Goal: Task Accomplishment & Management: Complete application form

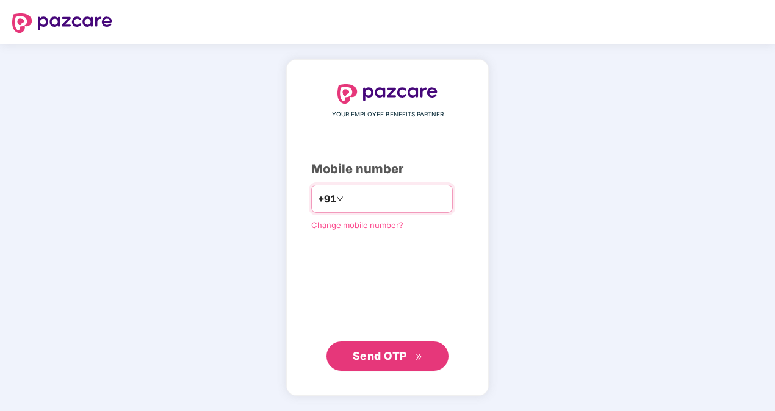
click at [394, 201] on input "number" at bounding box center [396, 199] width 100 height 20
click at [346, 196] on input "**********" at bounding box center [396, 199] width 100 height 20
type input "**********"
click at [593, 128] on div "**********" at bounding box center [387, 227] width 775 height 367
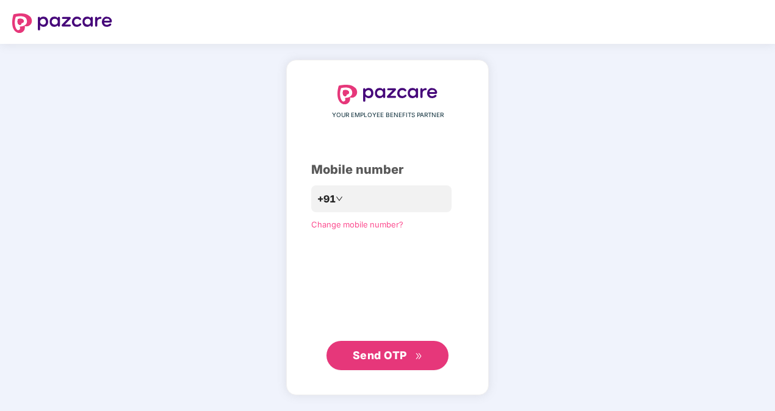
click at [377, 362] on span "Send OTP" at bounding box center [388, 355] width 70 height 17
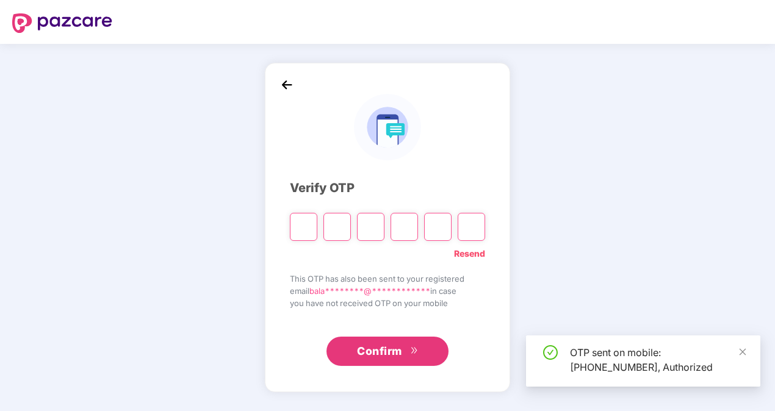
type input "*"
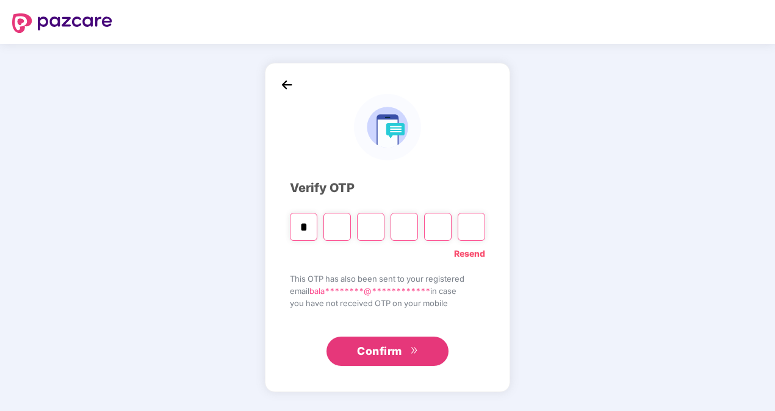
type input "*"
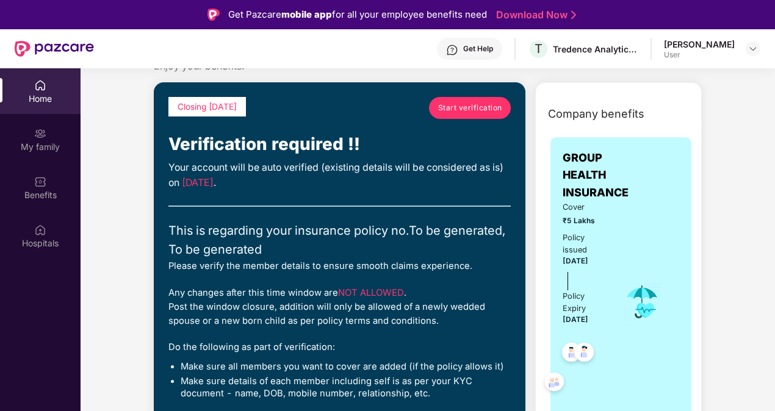
scroll to position [61, 0]
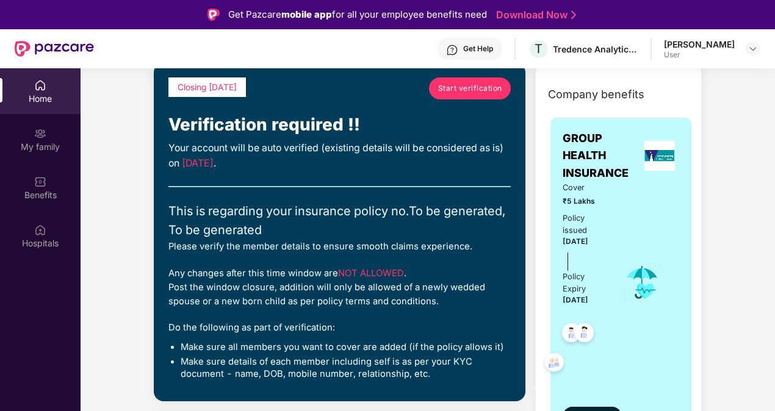
click at [470, 88] on span "Start verification" at bounding box center [470, 88] width 64 height 12
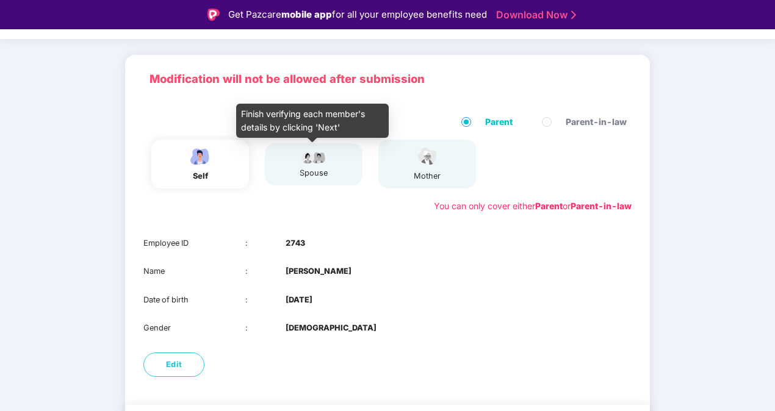
click at [325, 168] on div "spouse" at bounding box center [313, 173] width 30 height 12
click at [308, 161] on img at bounding box center [313, 156] width 30 height 15
click at [316, 161] on img at bounding box center [313, 156] width 30 height 15
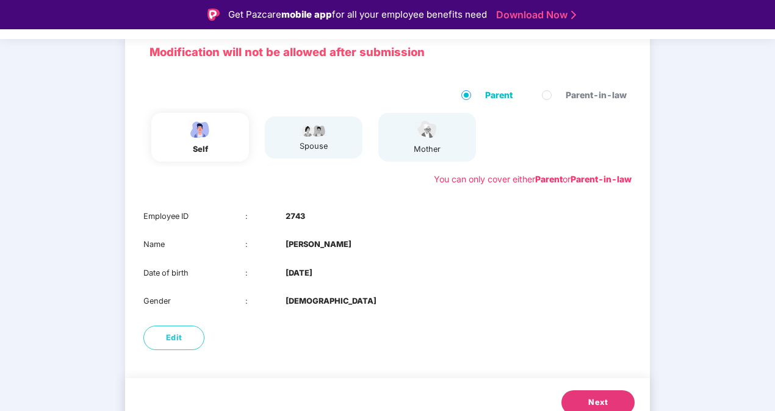
scroll to position [102, 0]
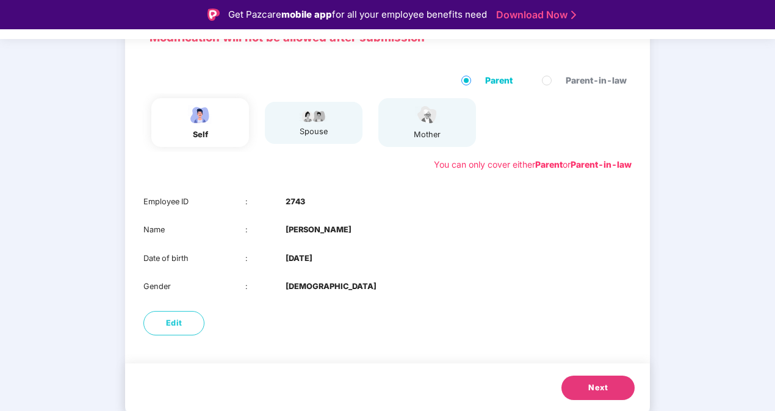
click at [586, 381] on button "Next" at bounding box center [597, 388] width 73 height 24
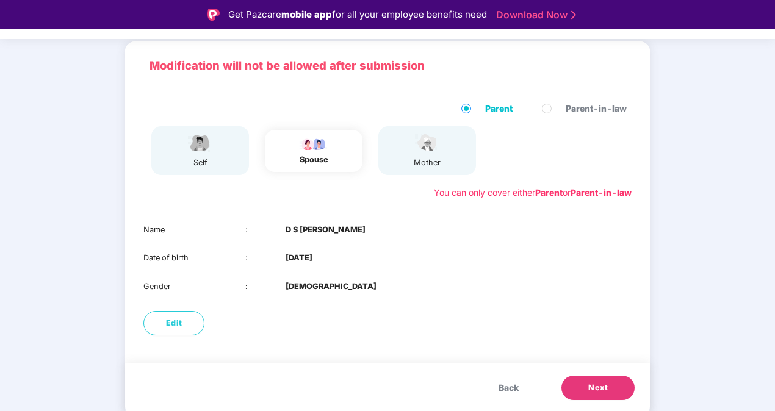
scroll to position [74, 0]
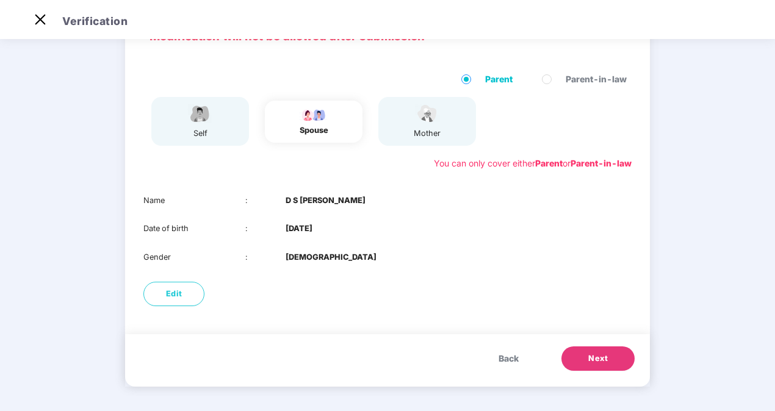
click at [592, 356] on span "Next" at bounding box center [598, 359] width 20 height 12
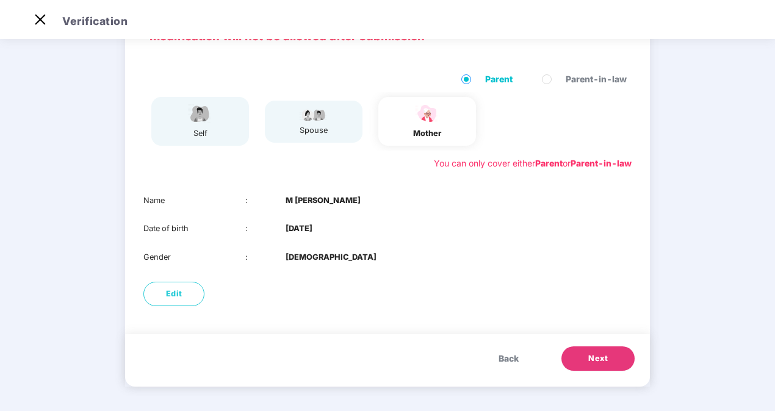
click at [603, 356] on span "Next" at bounding box center [598, 359] width 20 height 12
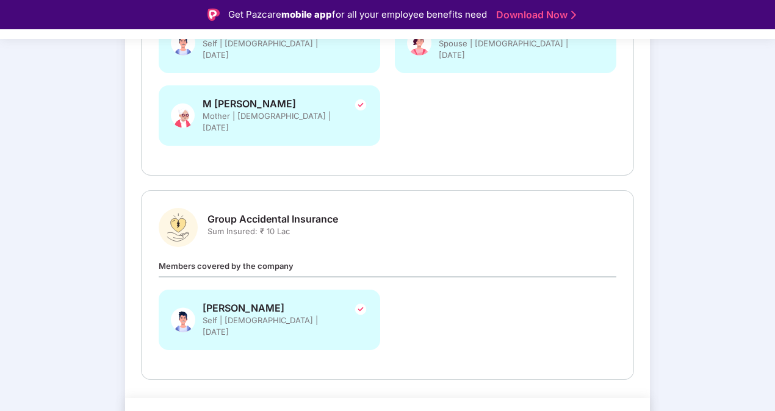
scroll to position [29, 0]
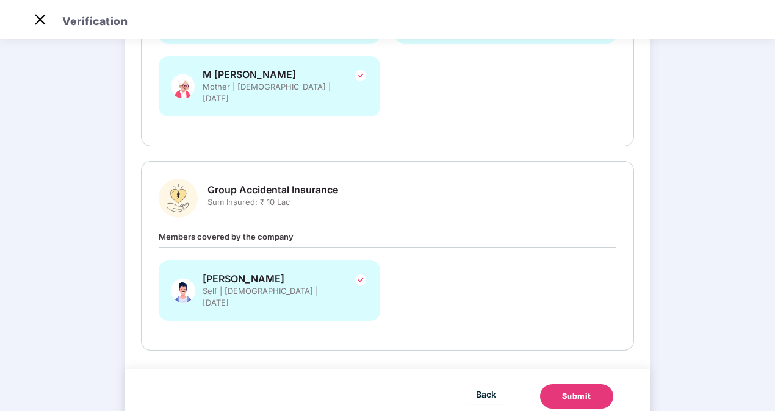
click at [570, 390] on div "Submit" at bounding box center [576, 396] width 29 height 12
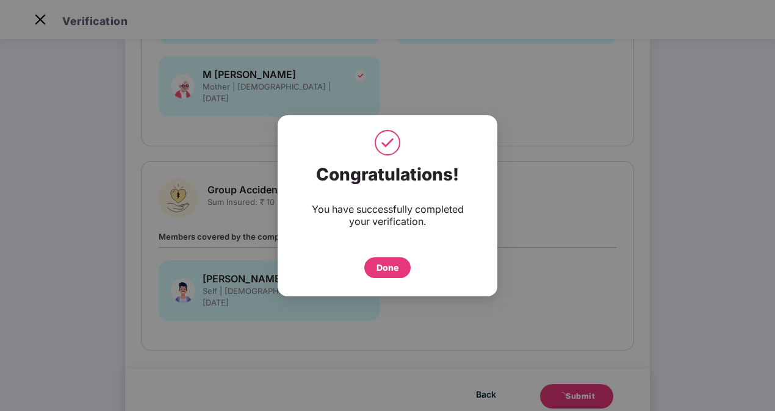
click at [381, 265] on div "Done" at bounding box center [387, 267] width 22 height 13
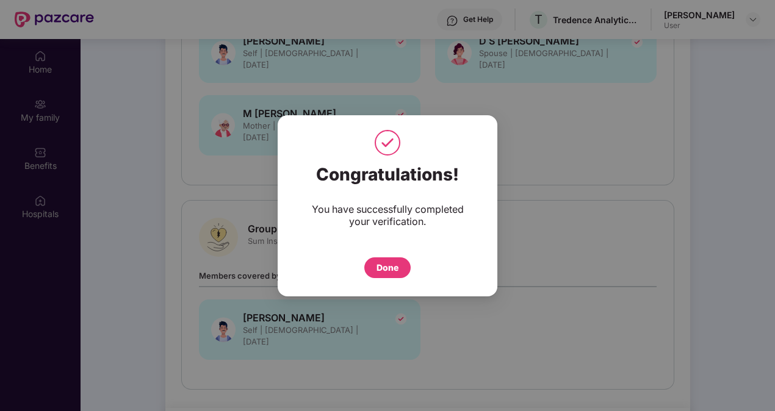
scroll to position [68, 0]
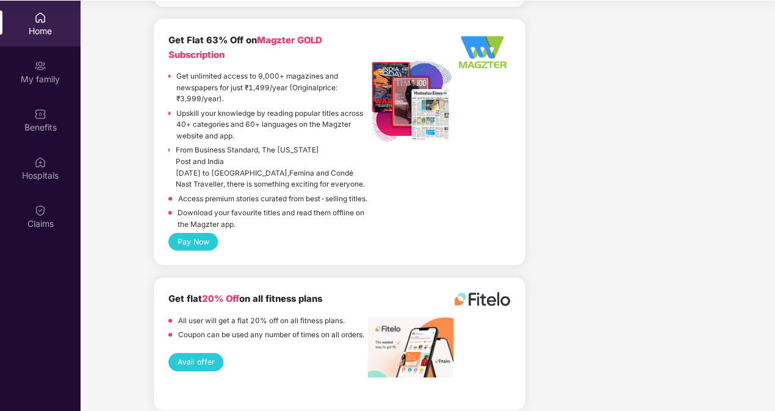
scroll to position [68, 0]
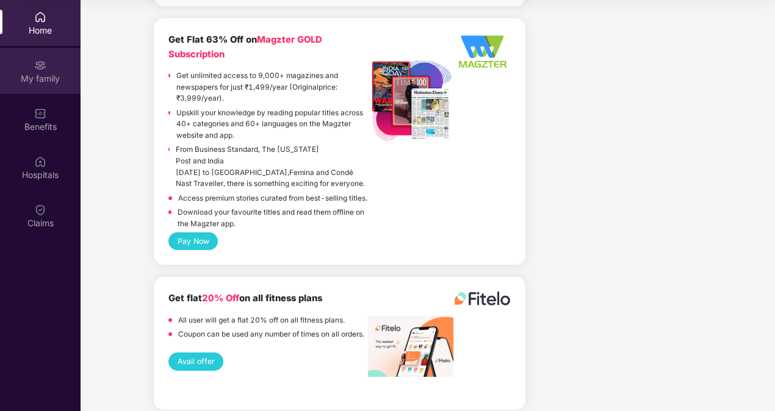
click at [42, 80] on div "My family" at bounding box center [40, 79] width 81 height 12
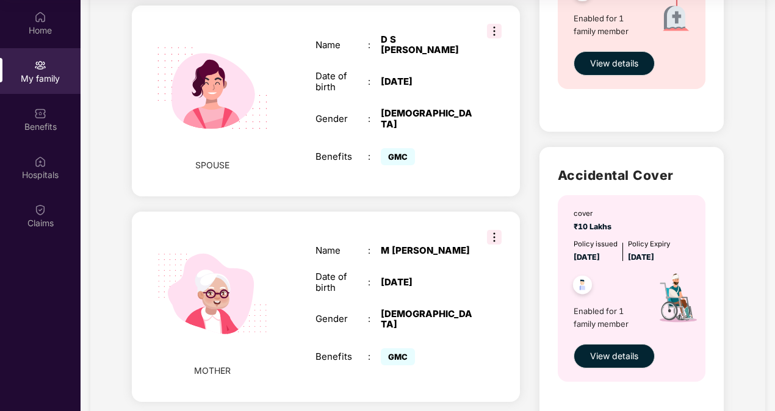
scroll to position [588, 0]
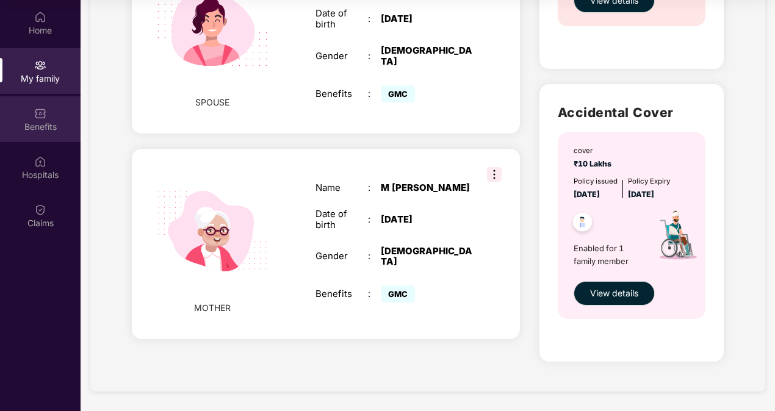
click at [40, 124] on div "Benefits" at bounding box center [40, 126] width 81 height 12
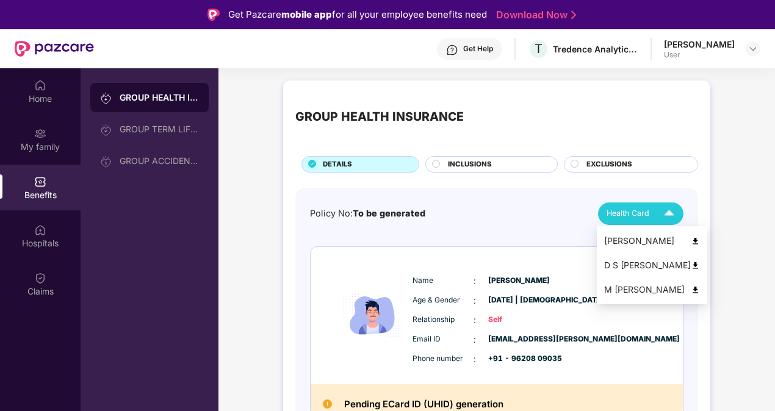
click at [642, 207] on span "Health Card" at bounding box center [627, 213] width 43 height 12
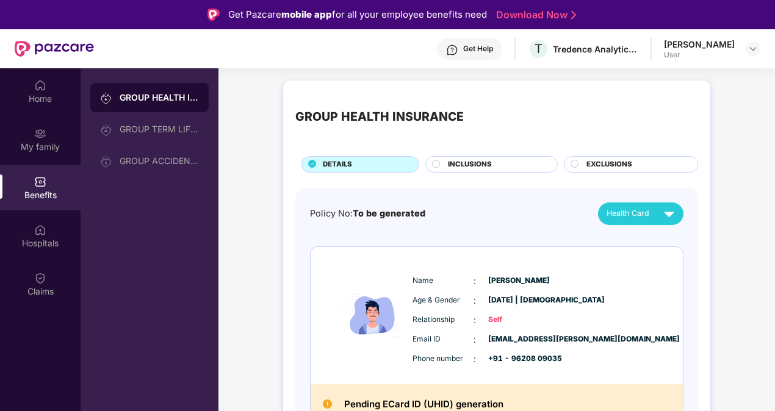
click at [454, 167] on span "INCLUSIONS" at bounding box center [470, 164] width 44 height 11
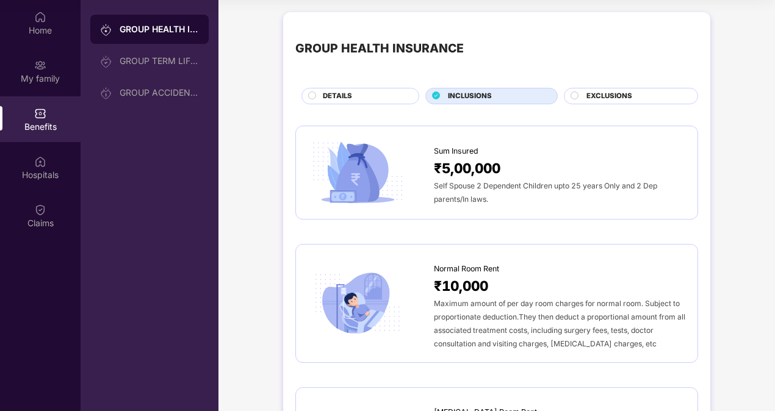
click at [603, 94] on span "EXCLUSIONS" at bounding box center [609, 96] width 46 height 11
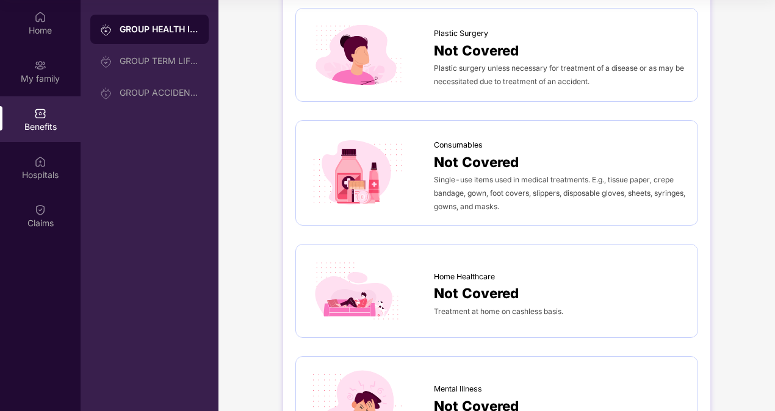
scroll to position [877, 0]
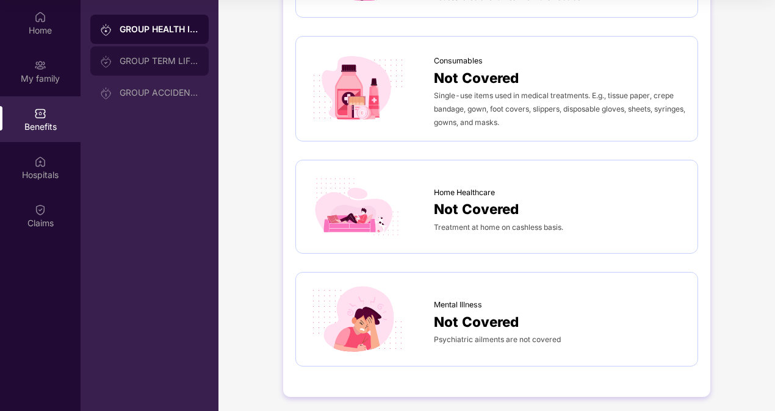
click at [152, 70] on div "GROUP TERM LIFE INSURANCE" at bounding box center [149, 60] width 118 height 29
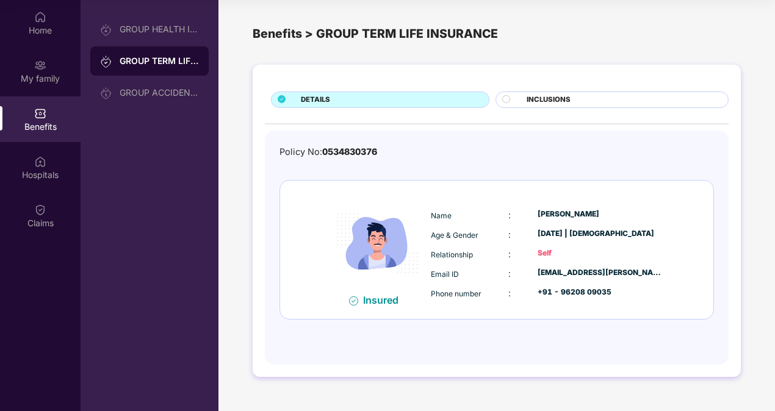
click at [559, 96] on span "INCLUSIONS" at bounding box center [548, 100] width 44 height 11
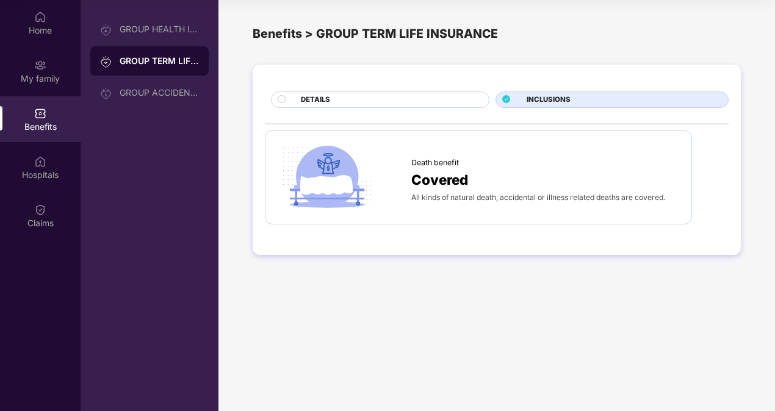
click at [564, 299] on main "Benefits > GROUP TERM LIFE INSURANCE DETAILS INCLUSIONS Death benefit Covered A…" at bounding box center [496, 205] width 556 height 411
click at [479, 356] on main "Benefits > GROUP TERM LIFE INSURANCE DETAILS INCLUSIONS Death benefit Covered A…" at bounding box center [496, 205] width 556 height 411
click at [157, 87] on div "GROUP ACCIDENTAL INSURANCE" at bounding box center [149, 92] width 118 height 29
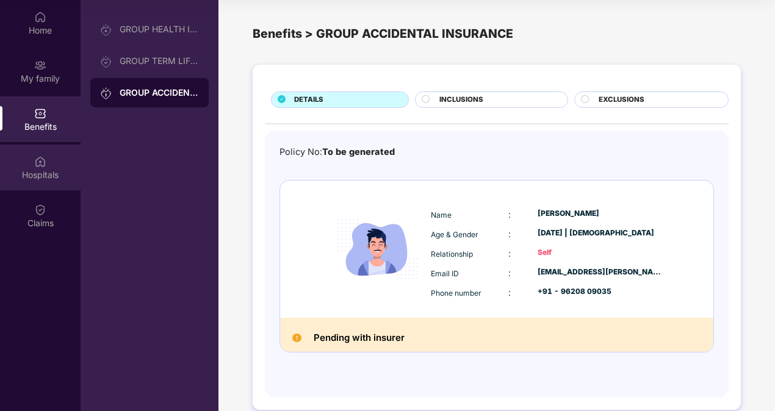
click at [51, 176] on div "Hospitals" at bounding box center [40, 175] width 81 height 12
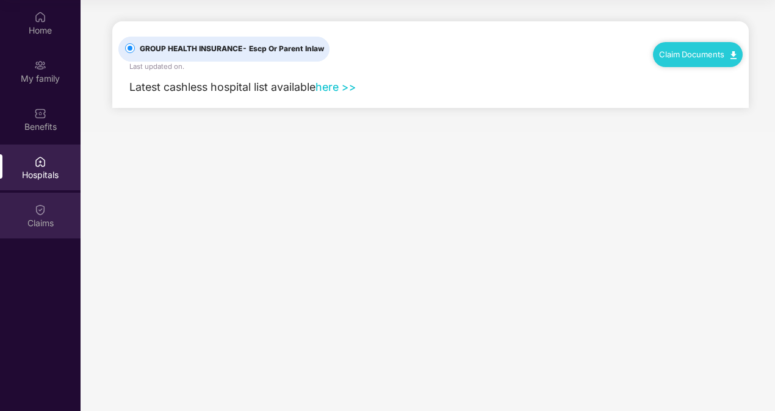
click at [42, 201] on div "Claims" at bounding box center [40, 216] width 81 height 46
